Goal: Task Accomplishment & Management: Complete application form

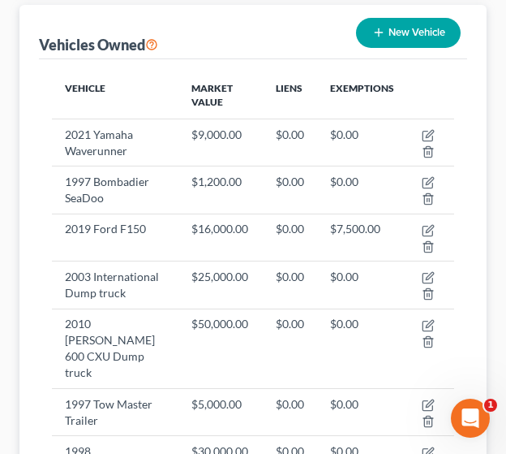
click at [394, 28] on button "New Vehicle" at bounding box center [408, 33] width 105 height 30
select select "0"
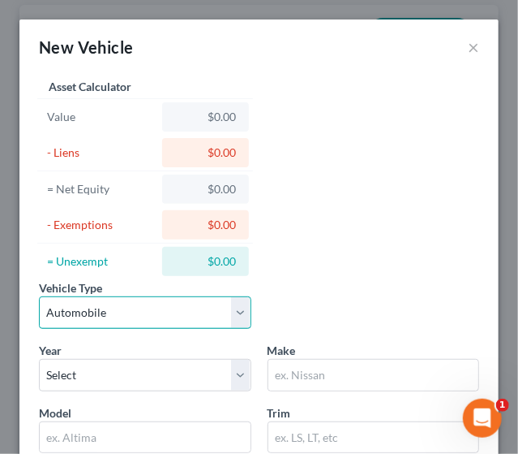
click at [180, 308] on select "Select Automobile Truck Trailer Watercraft Aircraft Motor Home Atv Other Vehicle" at bounding box center [145, 312] width 213 height 32
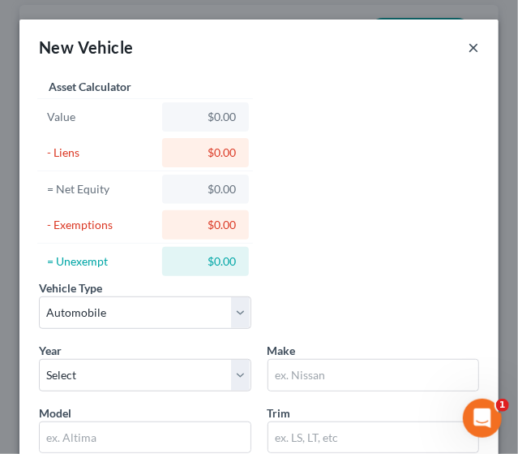
click at [468, 43] on button "×" at bounding box center [473, 46] width 11 height 19
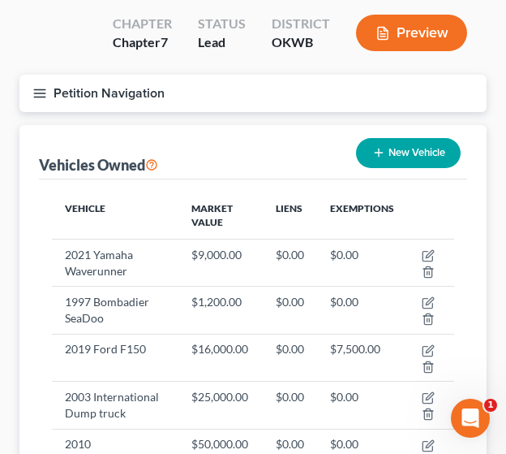
scroll to position [110, 0]
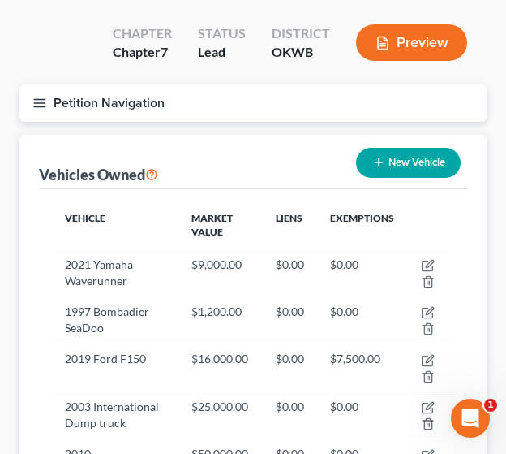
click at [31, 104] on button "Petition Navigation" at bounding box center [252, 102] width 467 height 37
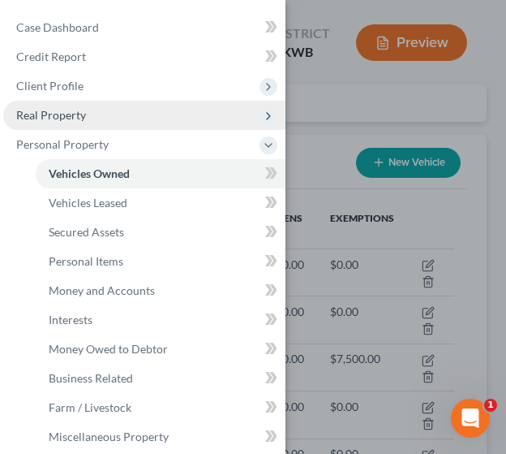
click at [47, 115] on span "Real Property" at bounding box center [51, 115] width 70 height 14
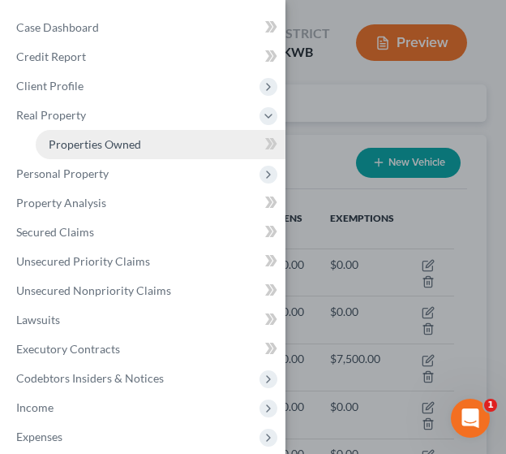
click at [75, 135] on link "Properties Owned" at bounding box center [161, 144] width 250 height 29
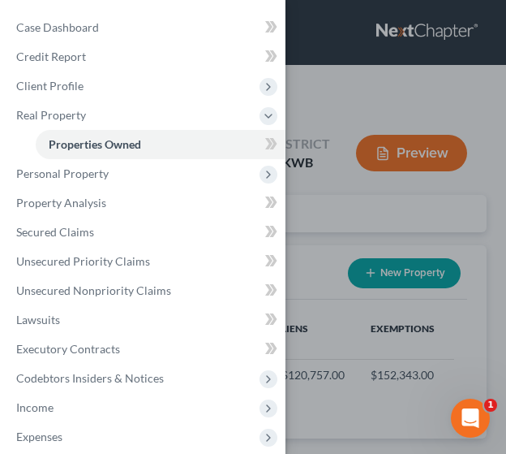
click at [354, 204] on div "Case Dashboard Payments Invoices Payments Payments Credit Report Client Profile" at bounding box center [253, 227] width 506 height 454
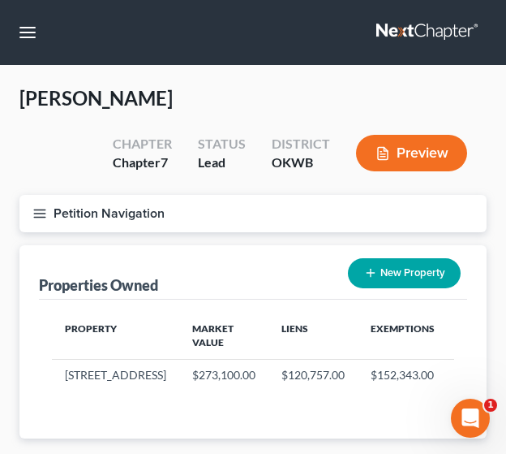
click at [411, 277] on button "New Property" at bounding box center [404, 273] width 113 height 30
select select "37"
select select "13"
select select "0"
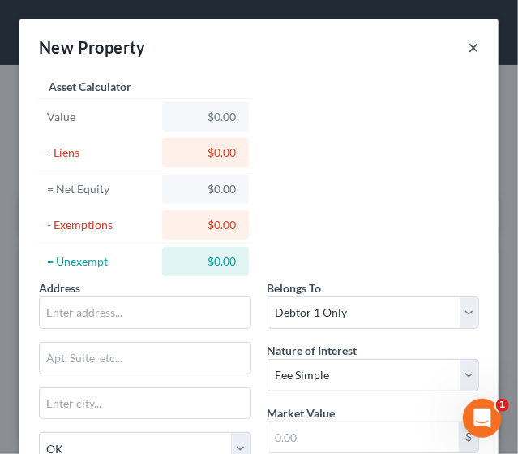
click at [468, 46] on button "×" at bounding box center [473, 46] width 11 height 19
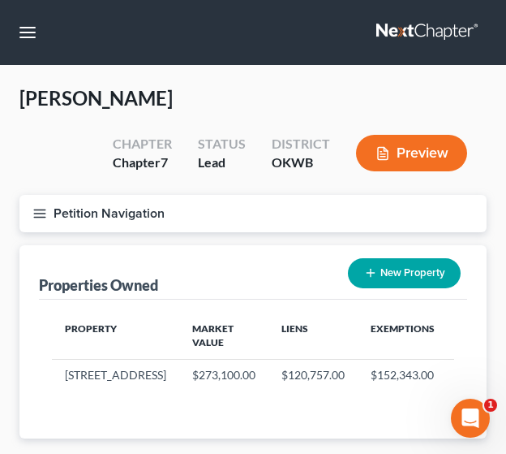
click at [31, 209] on button "Petition Navigation" at bounding box center [252, 213] width 467 height 37
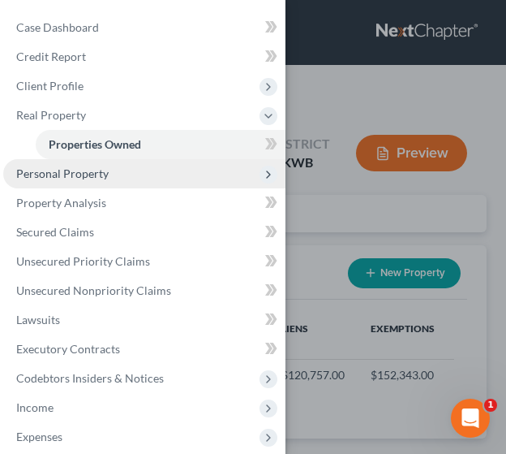
click at [50, 182] on span "Personal Property" at bounding box center [144, 173] width 282 height 29
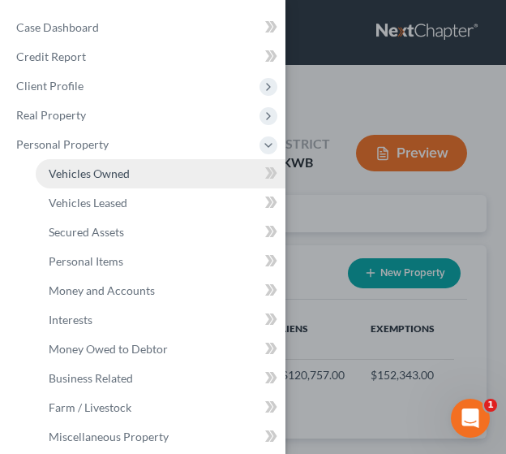
click at [64, 174] on span "Vehicles Owned" at bounding box center [89, 173] width 81 height 14
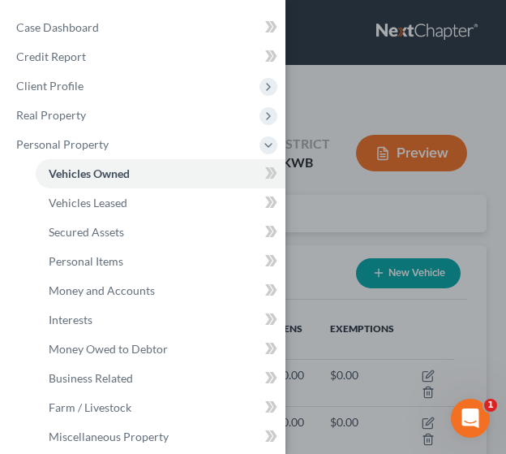
click at [300, 252] on div "Case Dashboard Payments Invoices Payments Payments Credit Report Client Profile" at bounding box center [253, 227] width 506 height 454
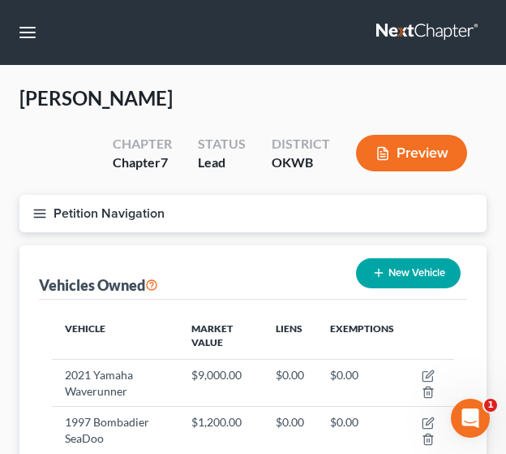
click at [418, 279] on button "New Vehicle" at bounding box center [408, 273] width 105 height 30
select select "0"
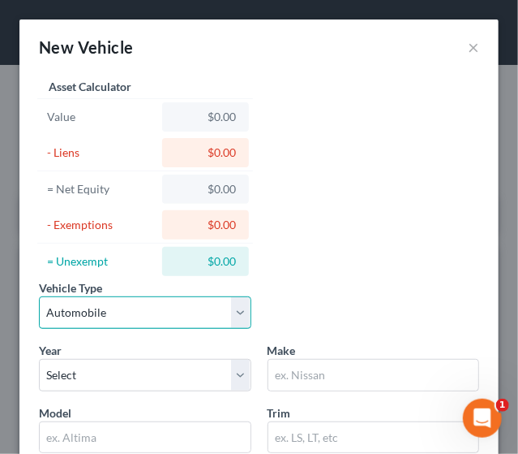
click at [237, 309] on select "Select Automobile Truck Trailer Watercraft Aircraft Motor Home Atv Other Vehicle" at bounding box center [145, 312] width 213 height 32
select select "7"
click at [39, 296] on select "Select Automobile Truck Trailer Watercraft Aircraft Motor Home Atv Other Vehicle" at bounding box center [145, 312] width 213 height 32
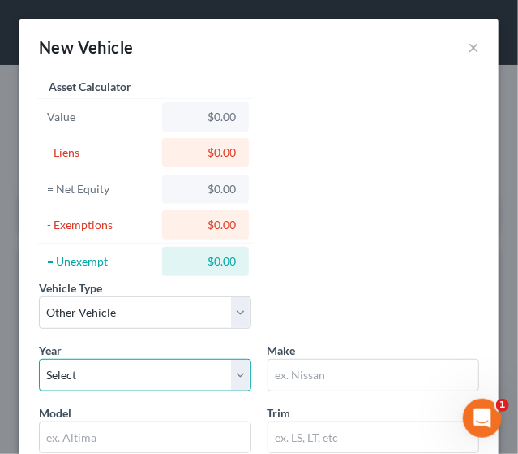
click at [122, 368] on select "Select 2026 2025 2024 2023 2022 2021 2020 2019 2018 2017 2016 2015 2014 2013 20…" at bounding box center [145, 375] width 213 height 32
select select "2"
click at [39, 359] on select "Select 2026 2025 2024 2023 2022 2021 2020 2019 2018 2017 2016 2015 2014 2013 20…" at bounding box center [145, 375] width 213 height 32
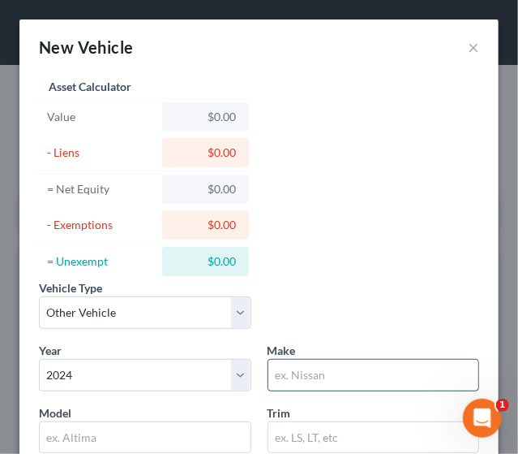
click at [285, 371] on input "text" at bounding box center [374, 374] width 211 height 31
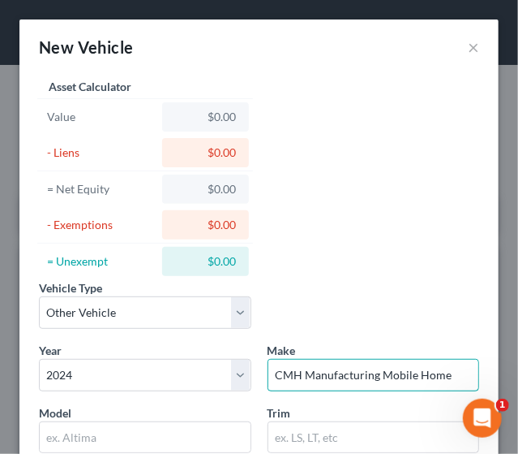
type input "CMH Manufacturing Mobile Home"
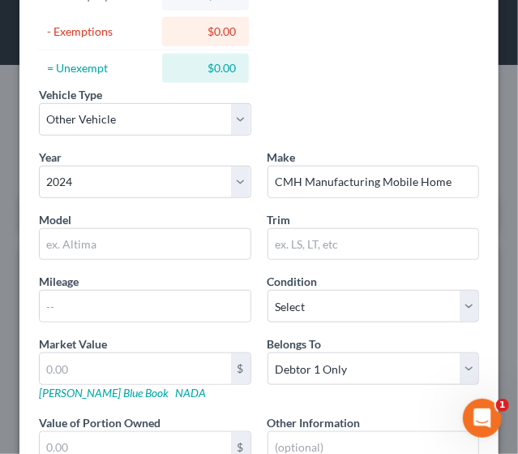
scroll to position [210, 0]
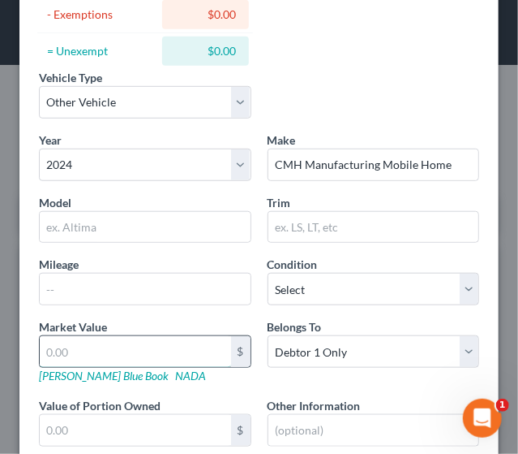
click at [145, 348] on input "text" at bounding box center [135, 351] width 191 height 31
type input "9"
type input "9.00"
type input "90"
type input "90.00"
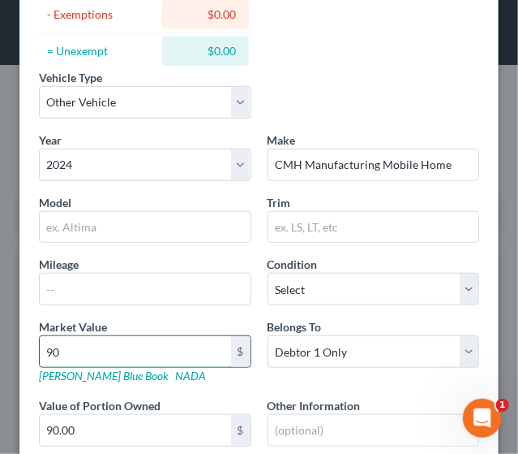
type input "900"
type input "900.00"
type input "9000"
type input "9,000.00"
type input "9,0000"
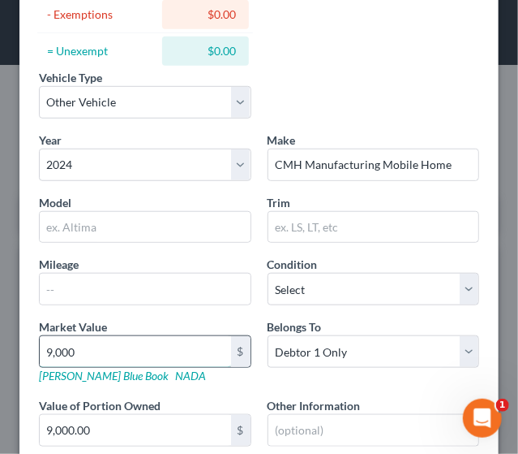
type input "90,000.00"
type input "90,00"
type input "9,000.00"
type input "9"
type input "0"
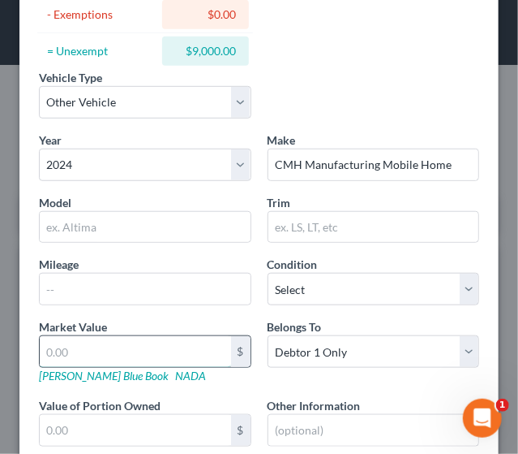
type input "0.00"
type input "0"
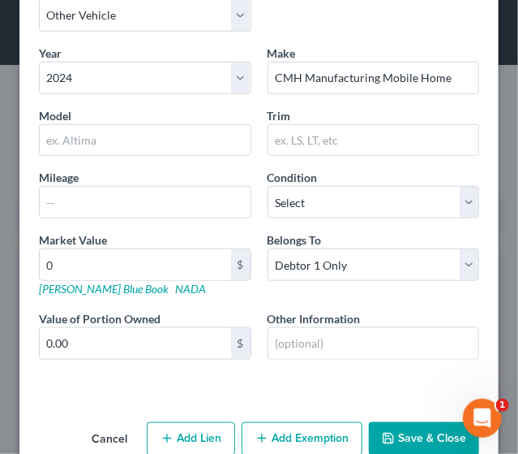
scroll to position [327, 0]
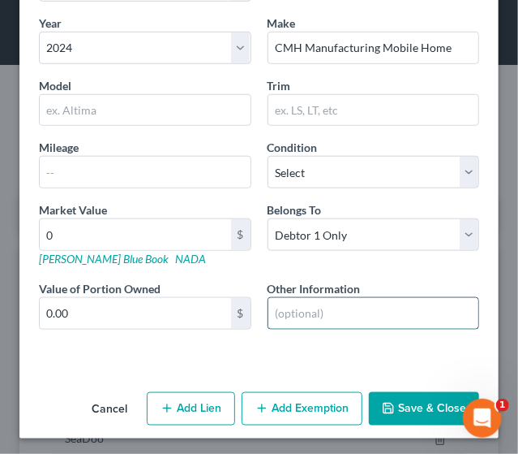
click at [321, 303] on input "text" at bounding box center [374, 313] width 211 height 31
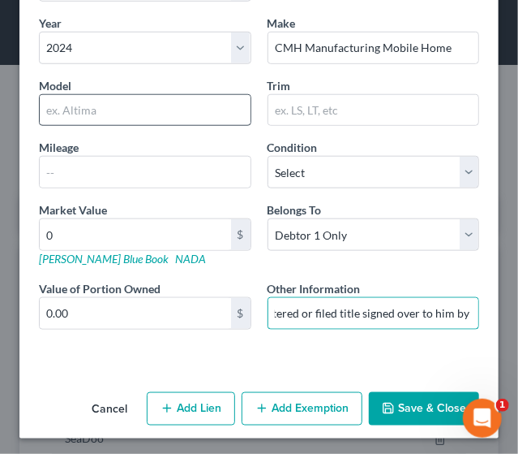
type input "VIN # BL2010788TXABAC - debtor has bare legal title only in that his son signed…"
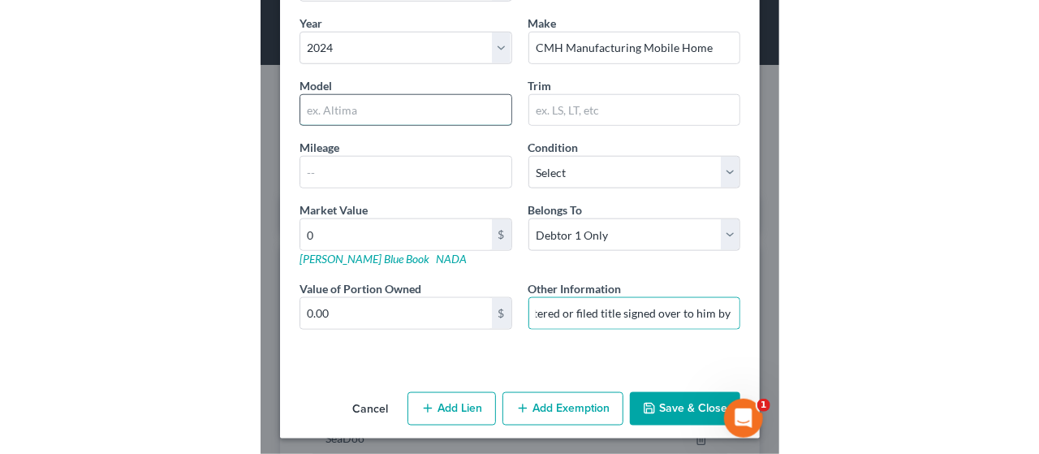
scroll to position [0, 0]
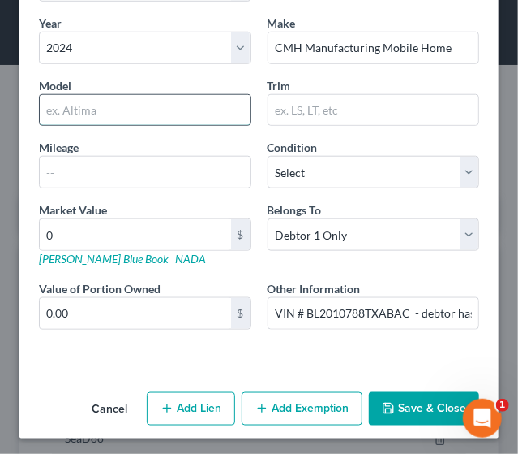
click at [104, 105] on input "text" at bounding box center [145, 110] width 211 height 31
type input "location unknown"
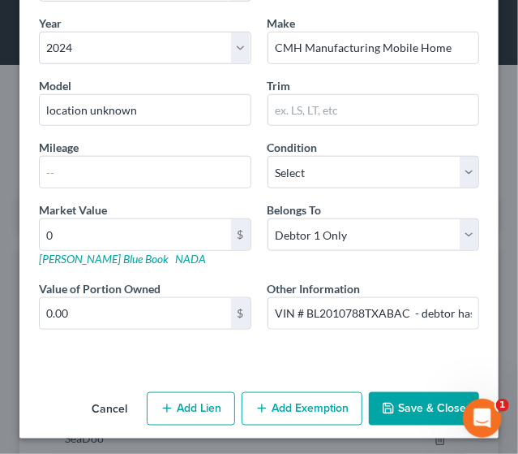
click at [383, 411] on button "Save & Close" at bounding box center [424, 409] width 110 height 34
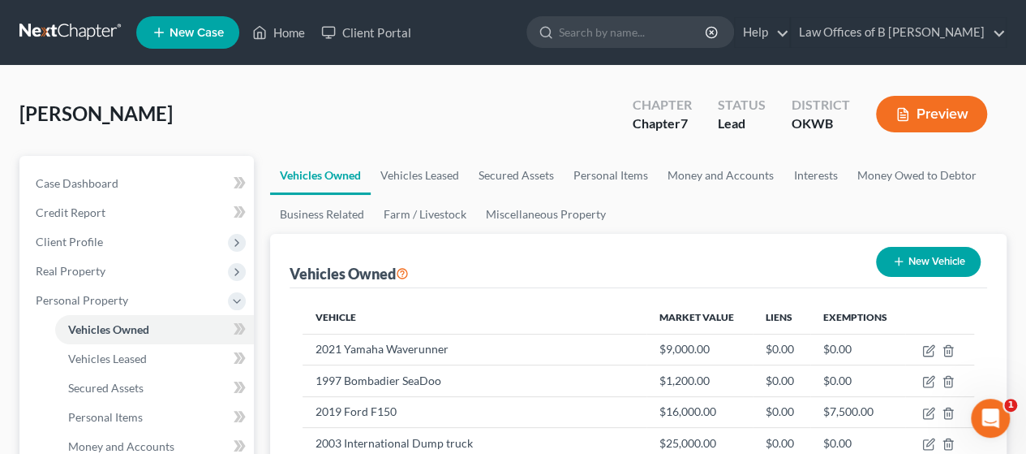
click at [506, 118] on button "Preview" at bounding box center [931, 114] width 111 height 37
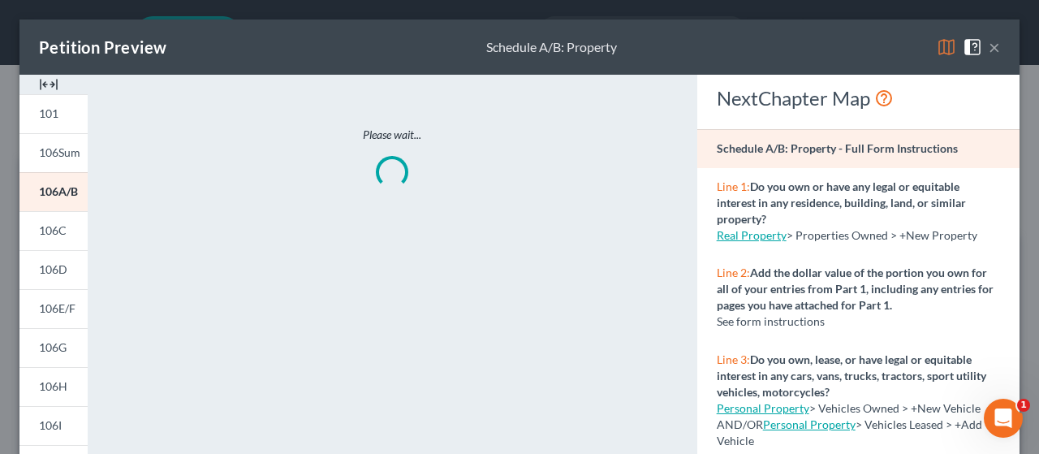
click at [506, 45] on img at bounding box center [945, 46] width 19 height 19
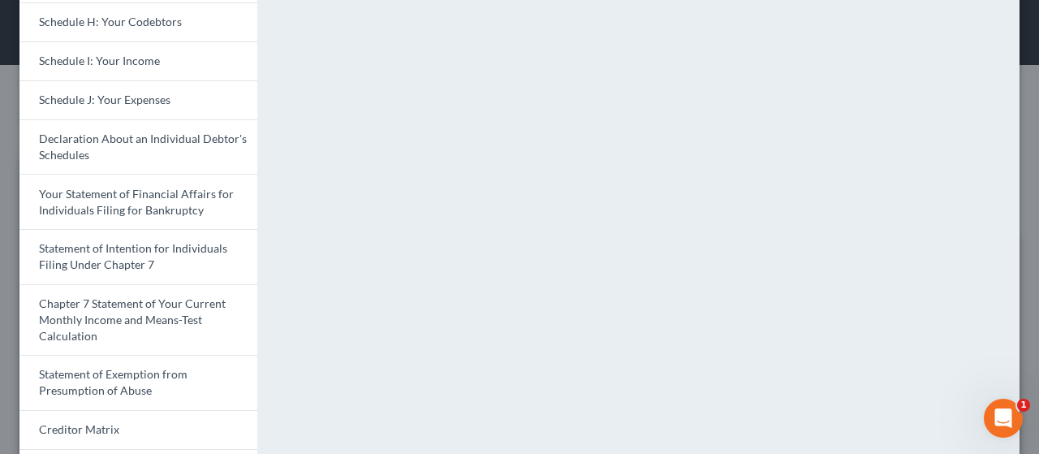
scroll to position [636, 0]
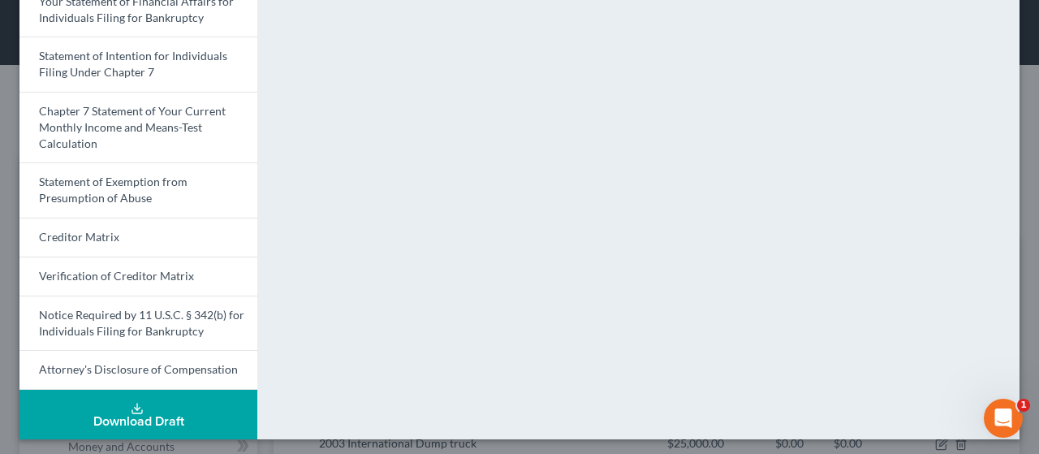
click at [91, 397] on button "Download Draft" at bounding box center [138, 413] width 238 height 49
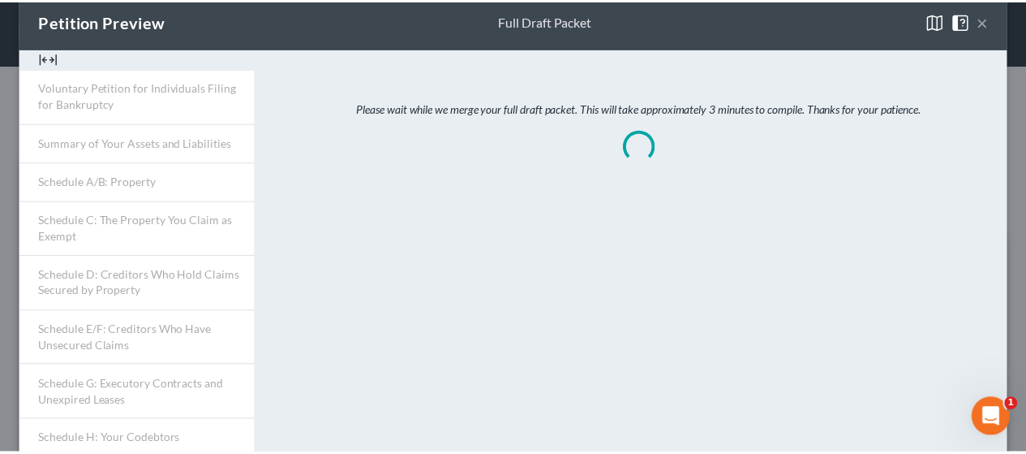
scroll to position [0, 0]
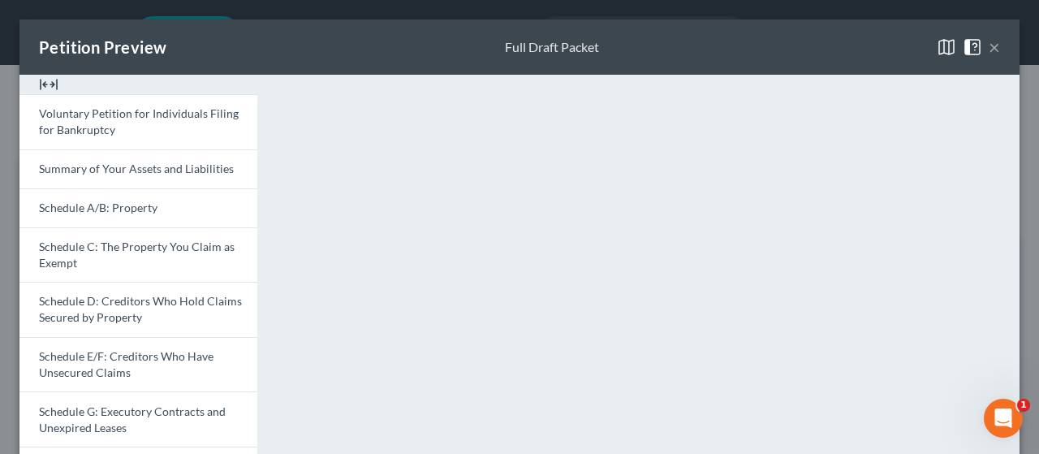
click at [506, 49] on button "×" at bounding box center [993, 46] width 11 height 19
